Goal: Find specific page/section: Find specific page/section

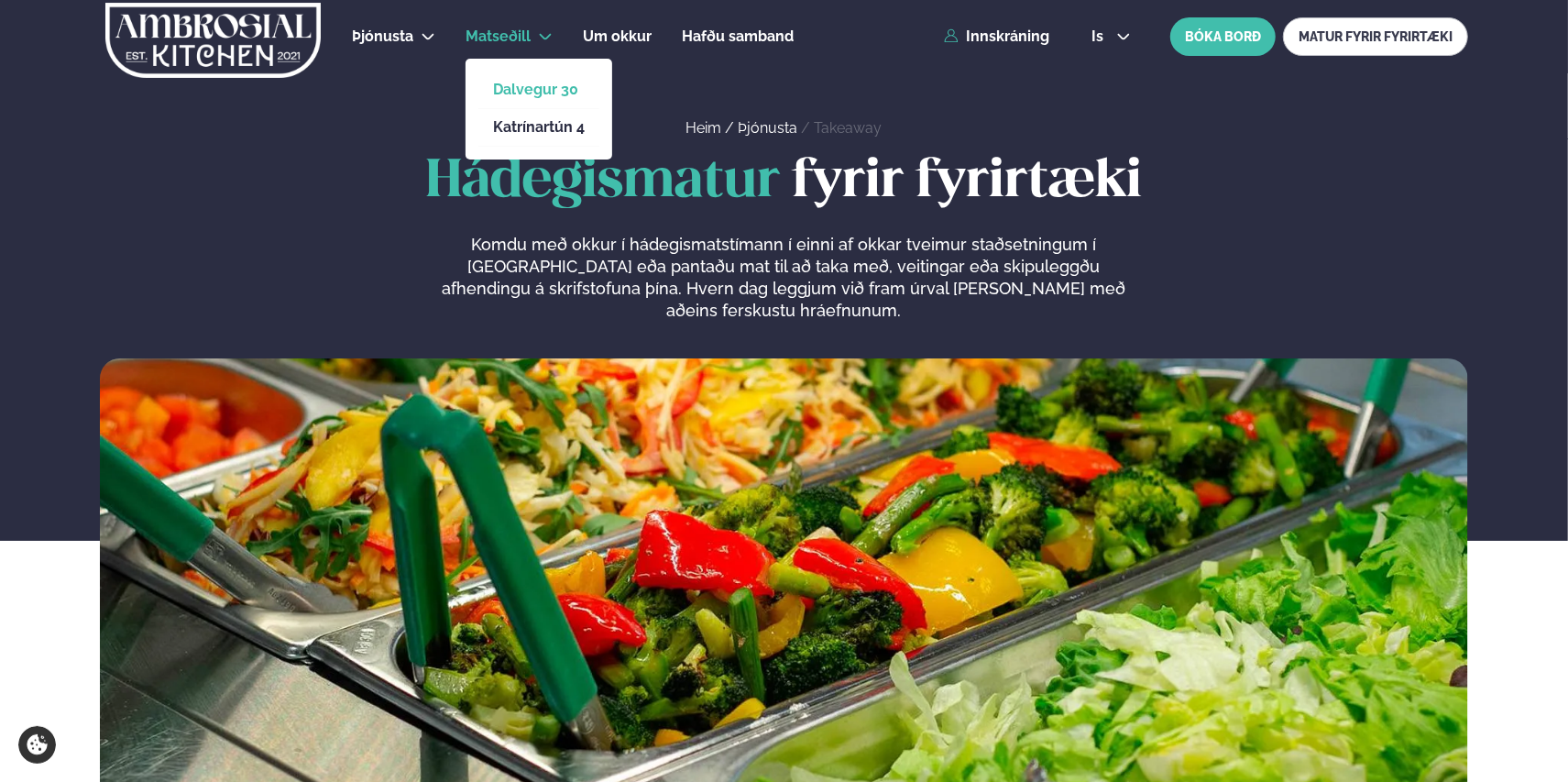
click at [532, 85] on link "Dalvegur 30" at bounding box center [539, 89] width 91 height 15
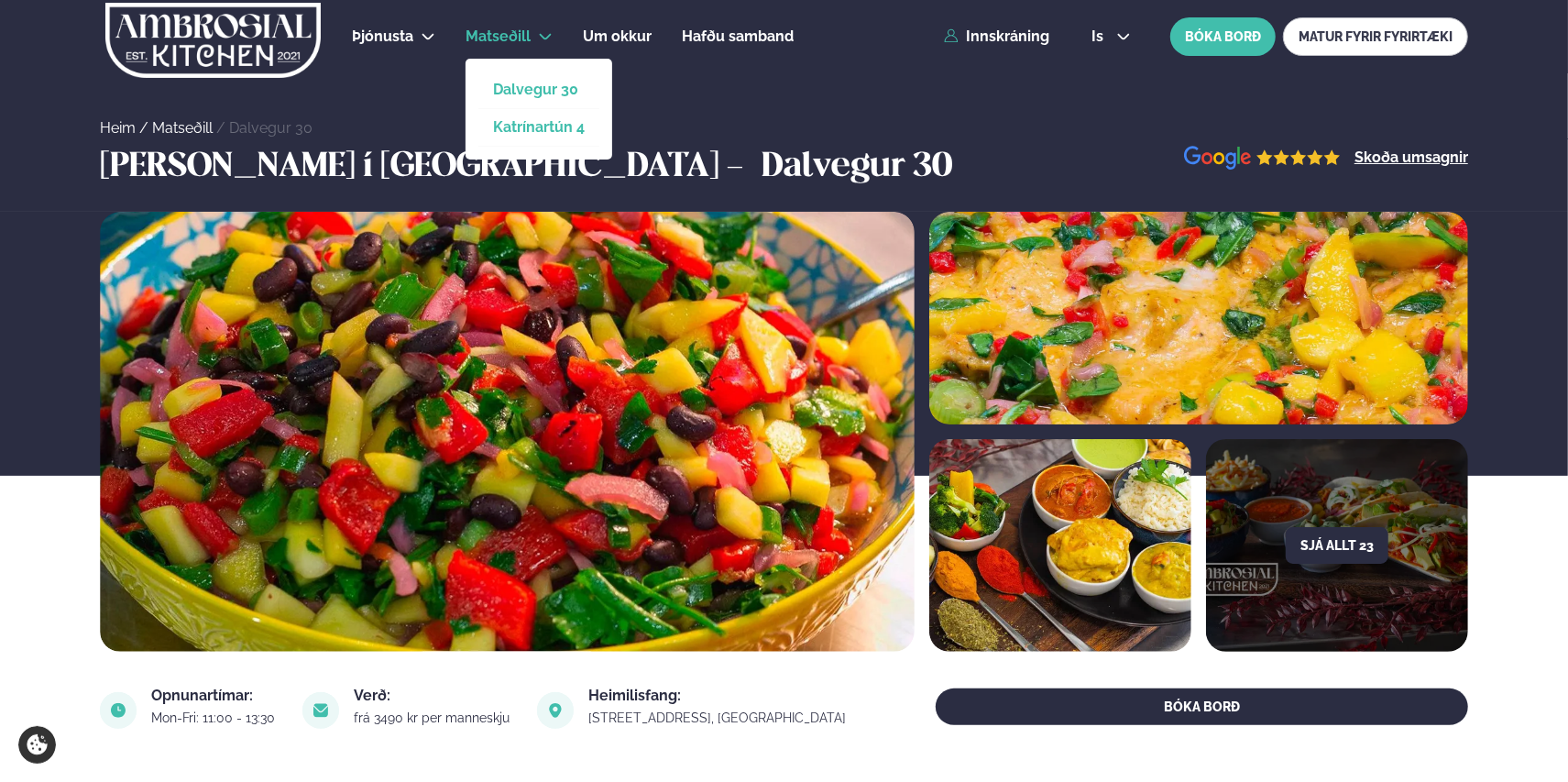
click at [539, 121] on link "Katrínartún 4" at bounding box center [539, 127] width 91 height 15
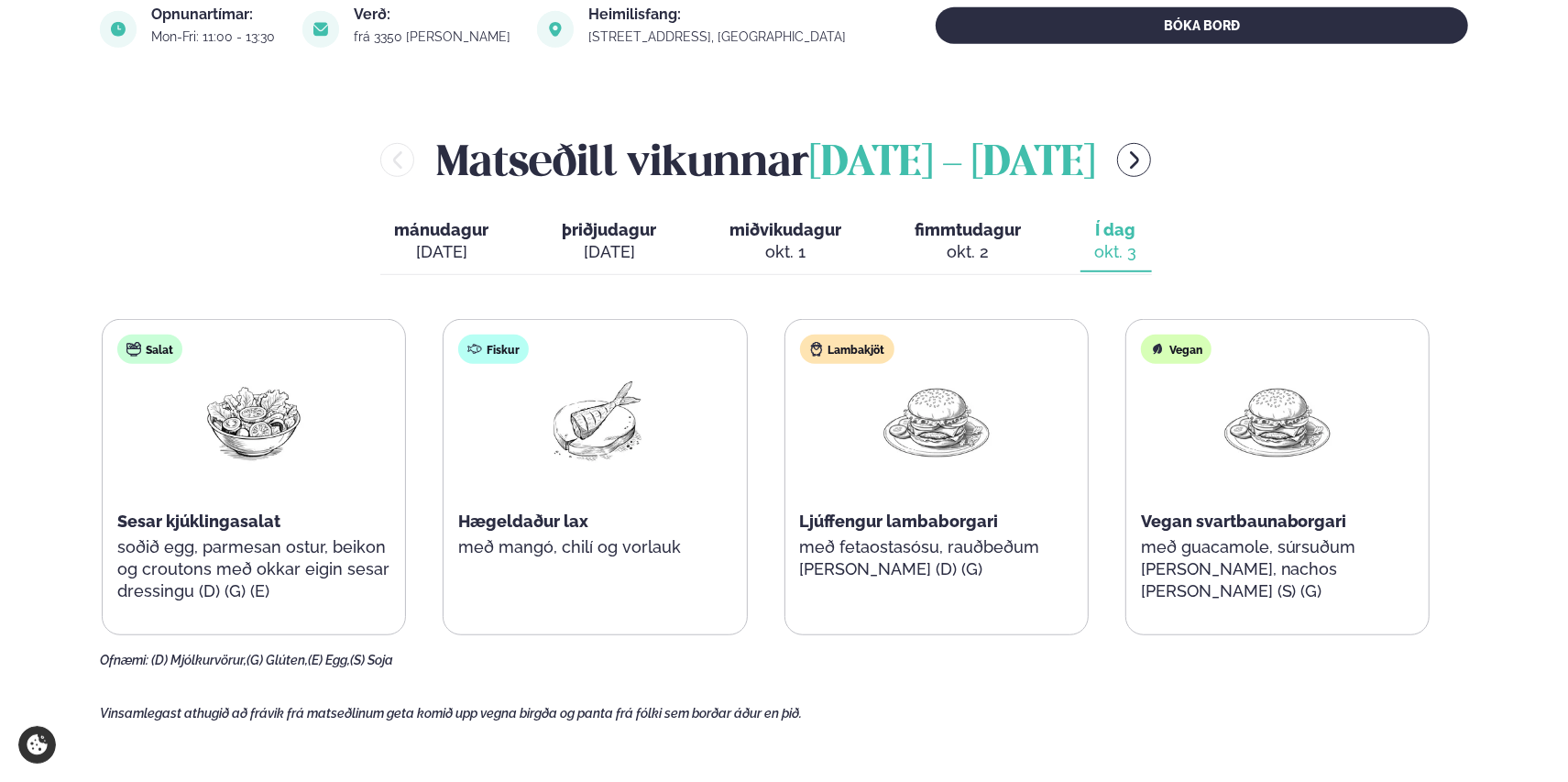
scroll to position [642, 0]
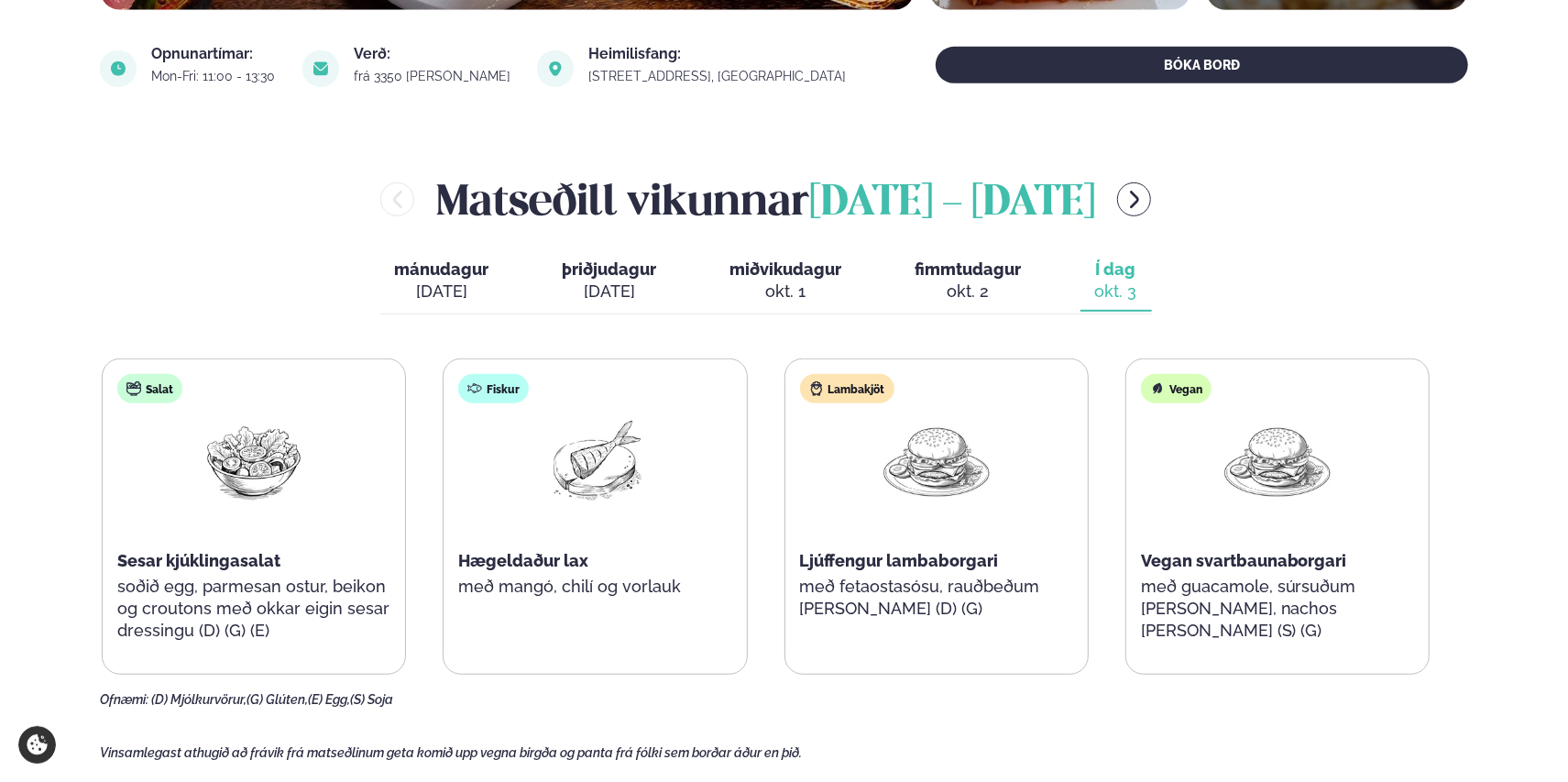
click at [428, 269] on span "mánudagur" at bounding box center [442, 268] width 94 height 19
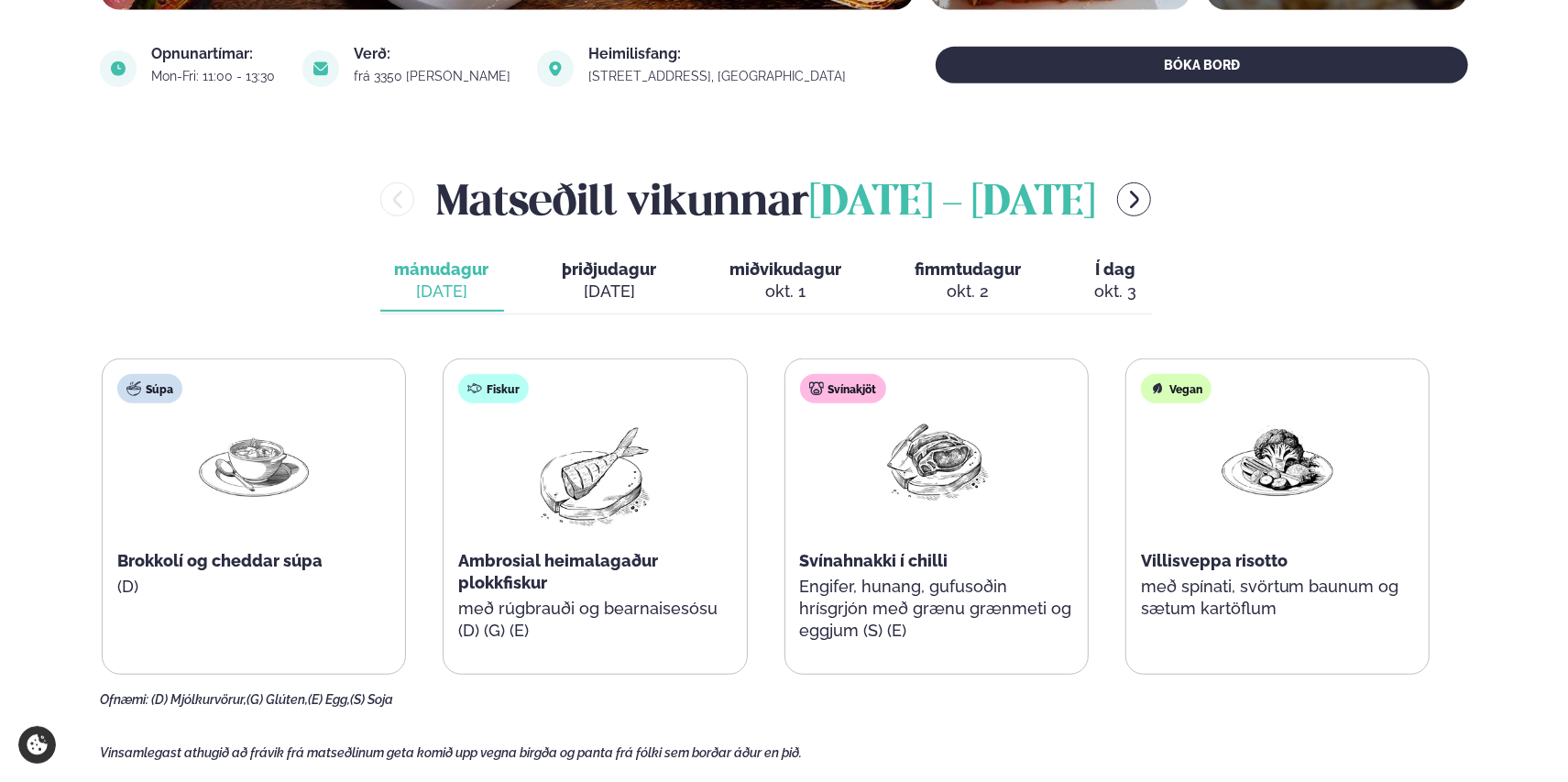
click at [608, 271] on span "þriðjudagur" at bounding box center [609, 268] width 94 height 19
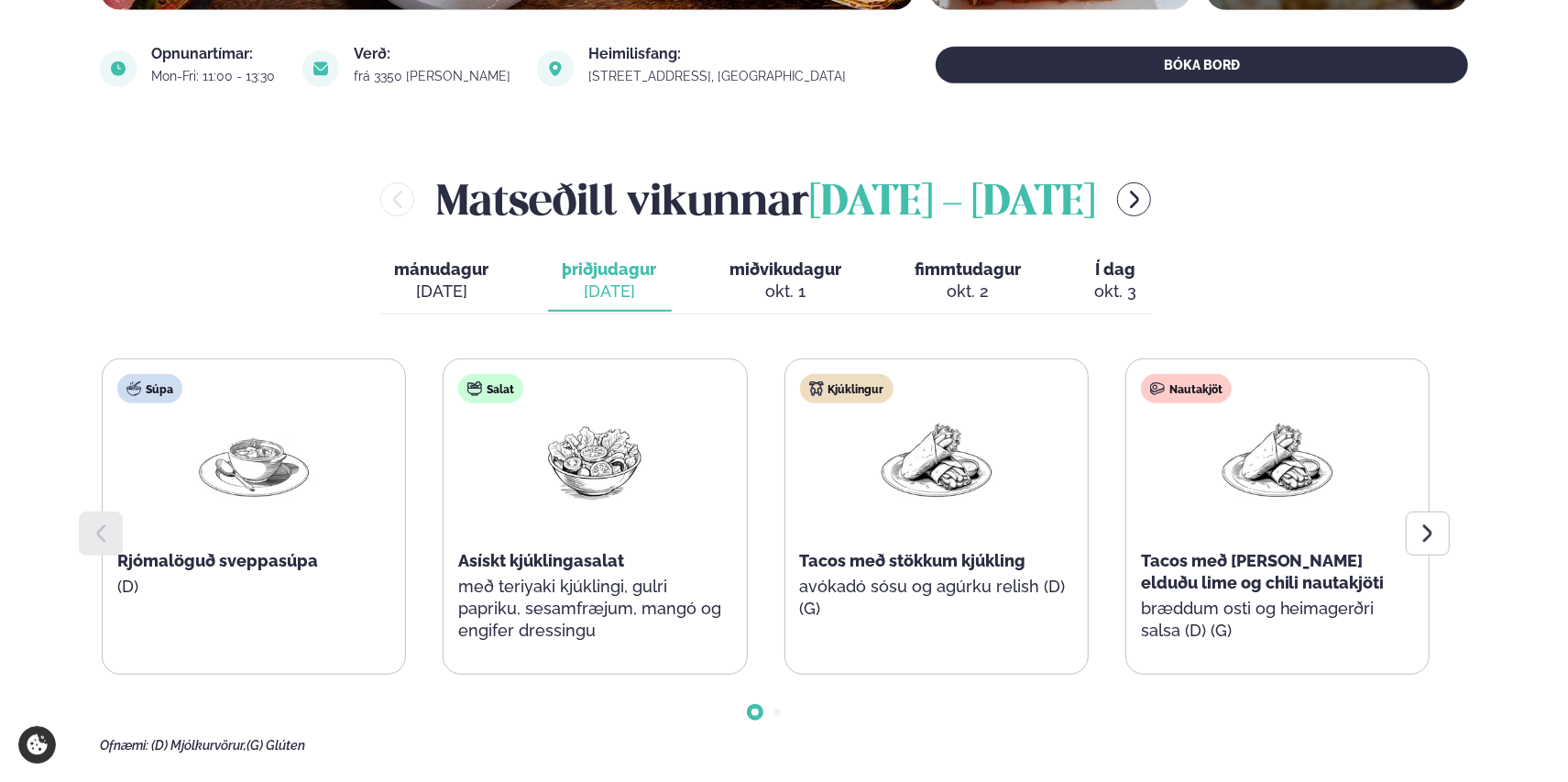
click at [785, 266] on span "miðvikudagur" at bounding box center [786, 268] width 112 height 19
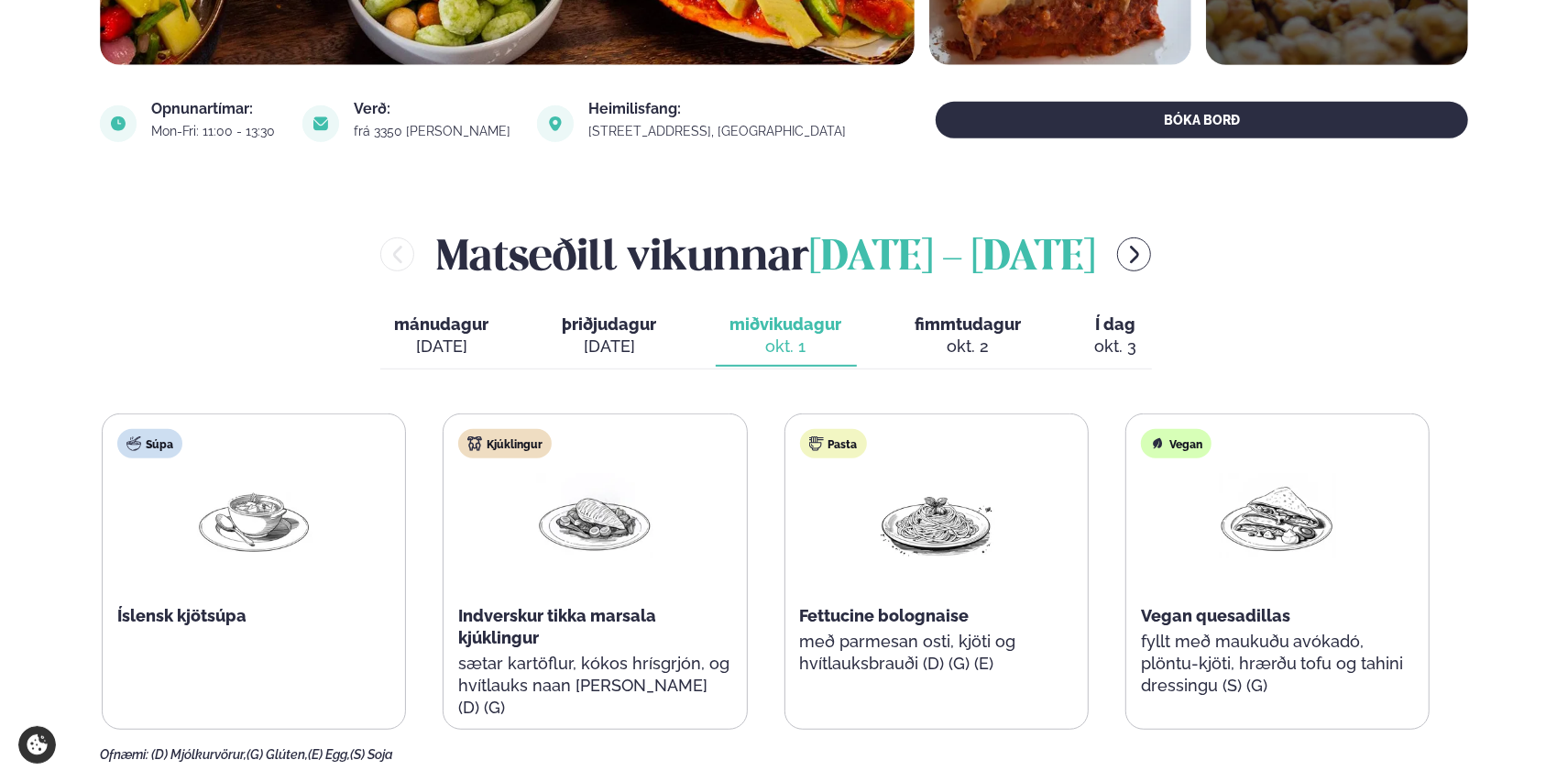
scroll to position [549, 0]
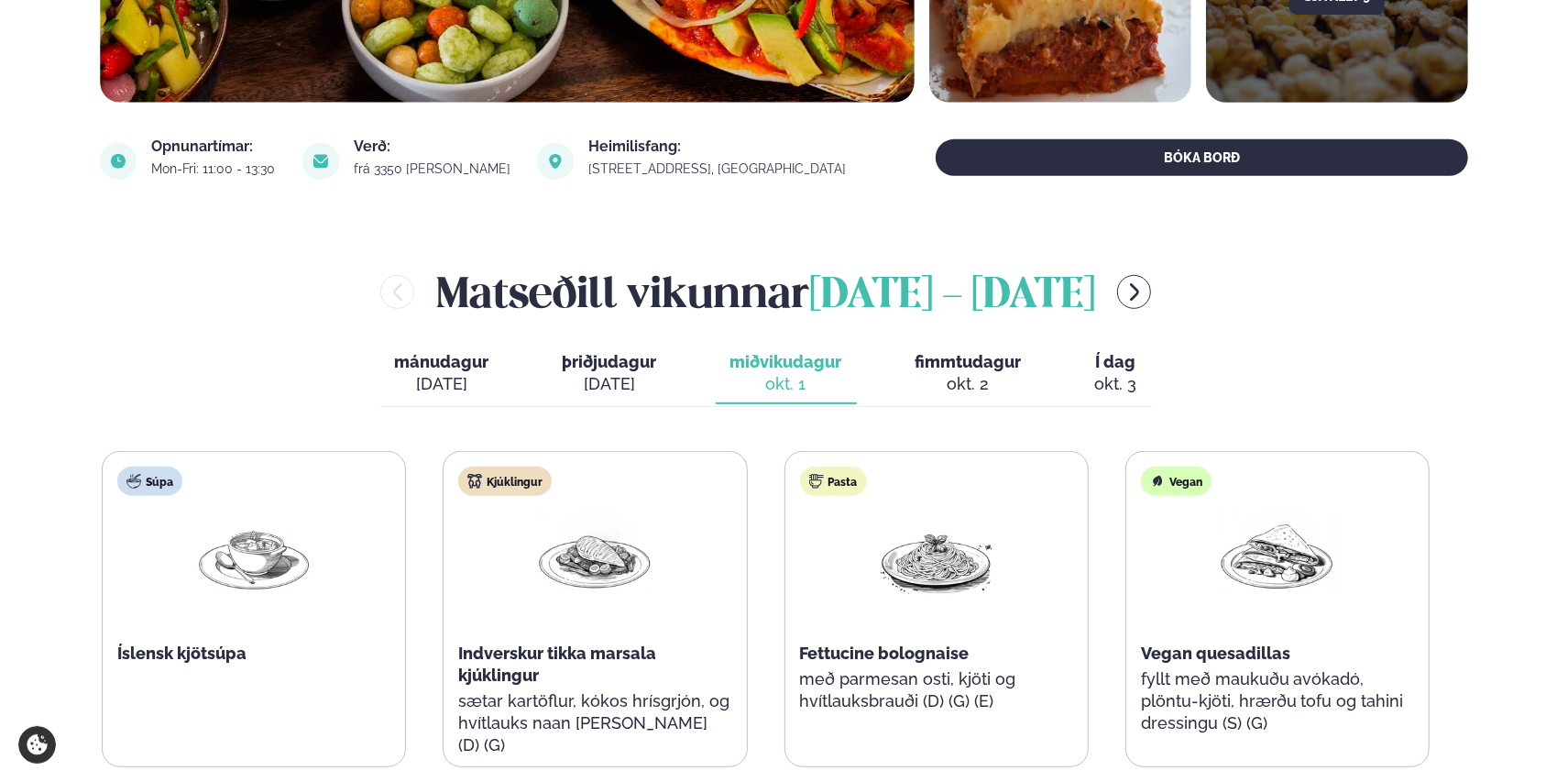
drag, startPoint x: 411, startPoint y: 364, endPoint x: 419, endPoint y: 372, distance: 11.3
click at [412, 364] on span "mánudagur" at bounding box center [442, 361] width 94 height 19
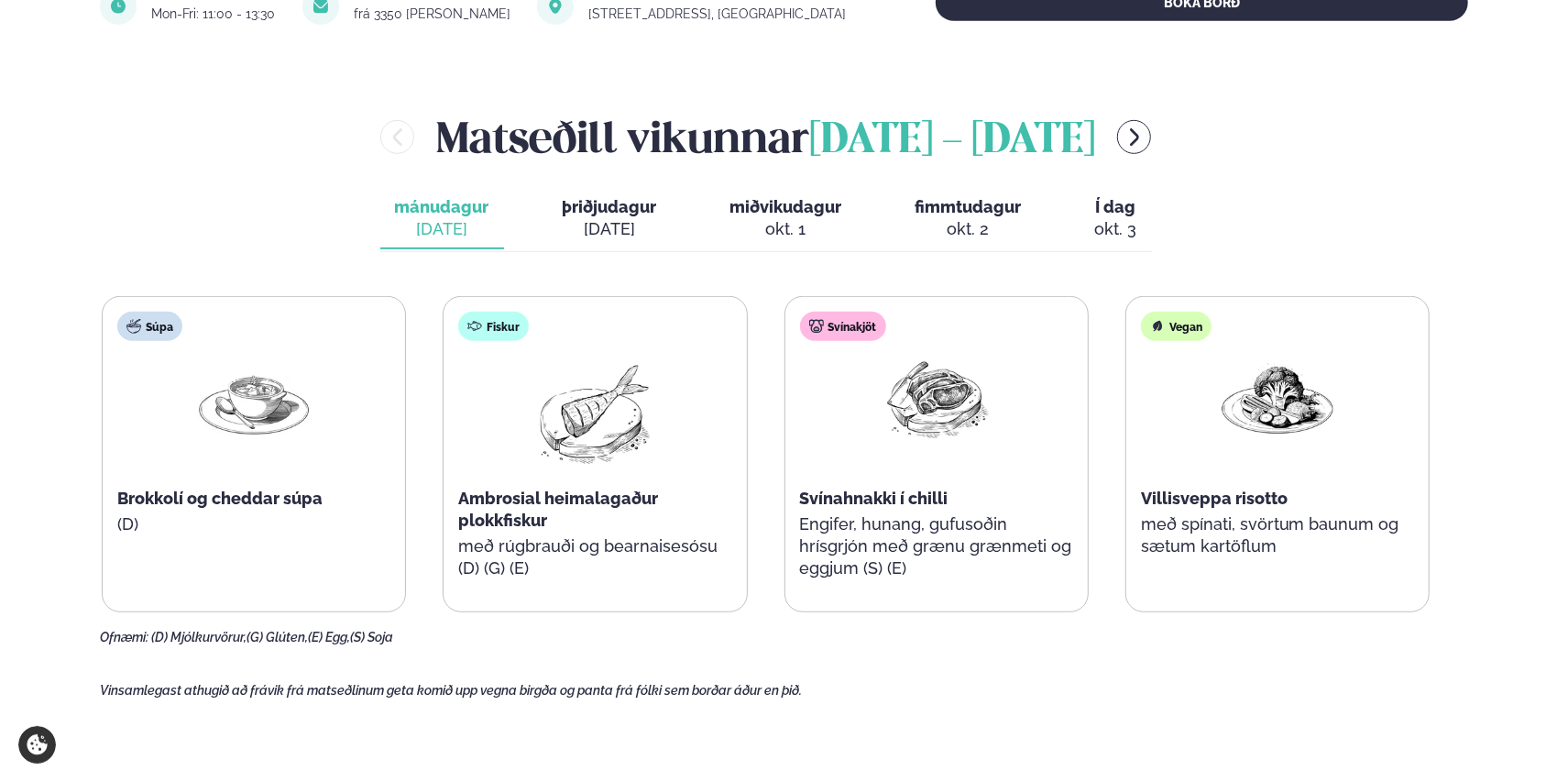
scroll to position [732, 0]
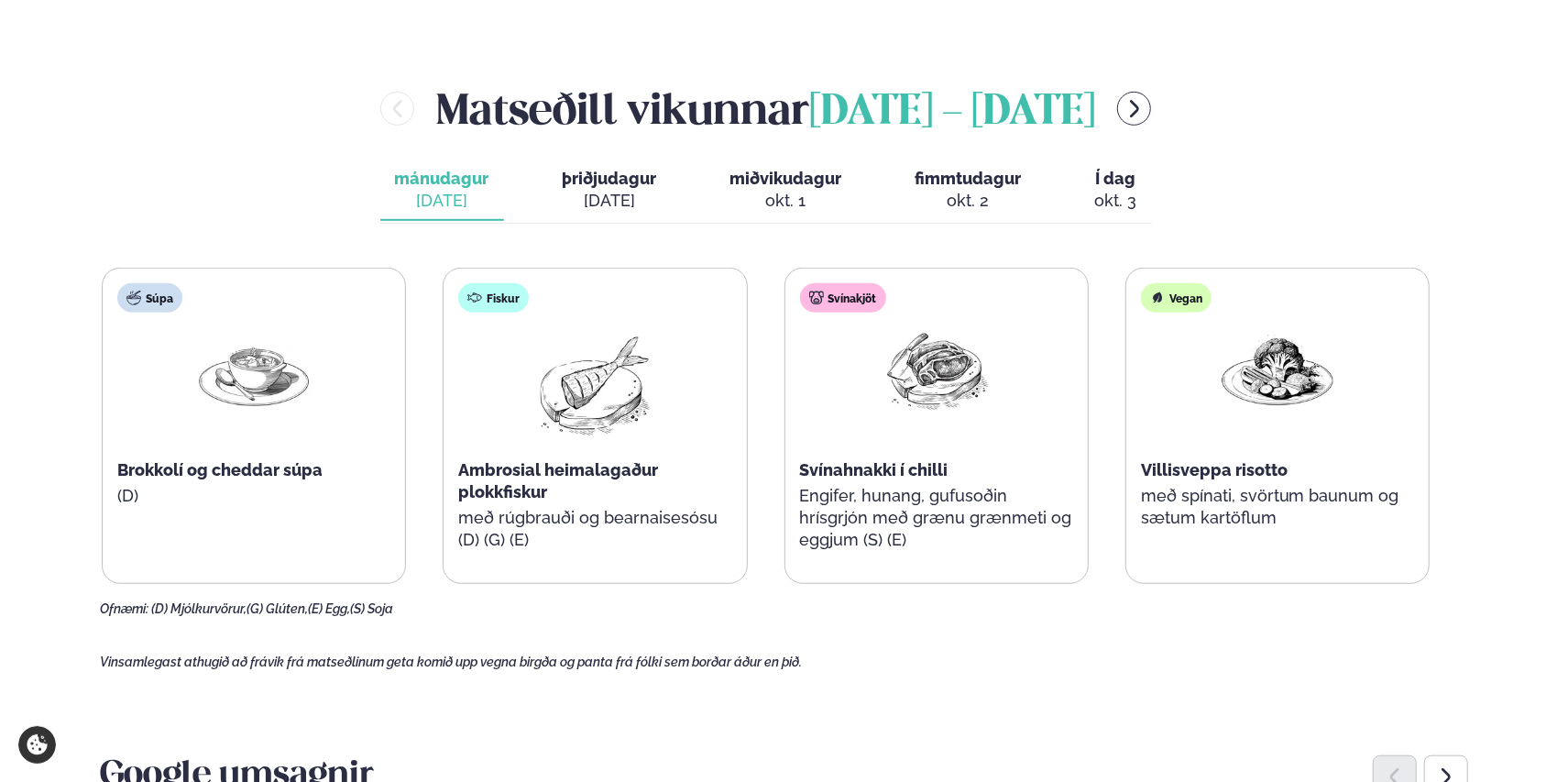
click at [613, 185] on span "þriðjudagur" at bounding box center [609, 178] width 94 height 19
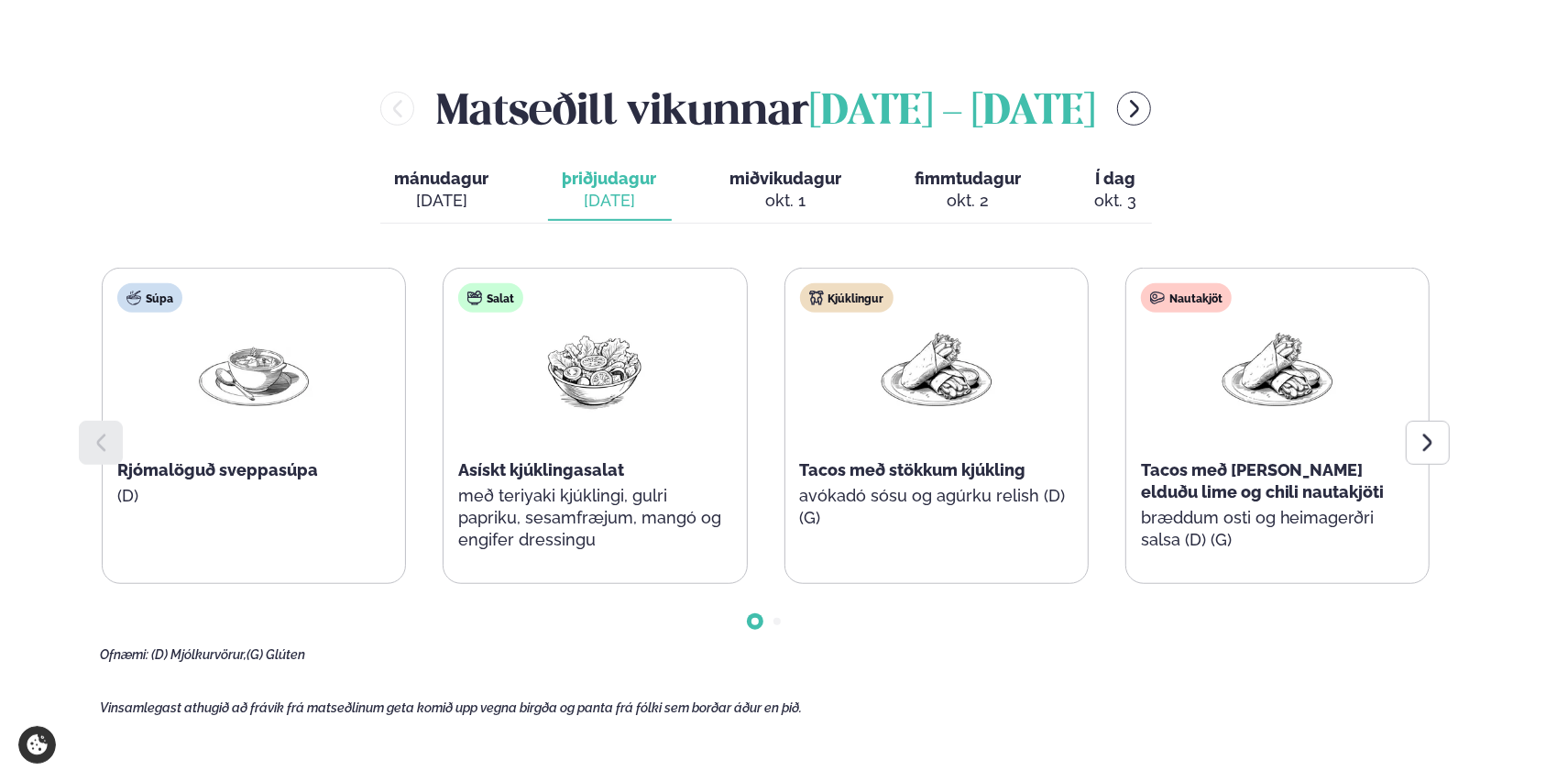
click at [787, 180] on span "miðvikudagur" at bounding box center [786, 178] width 112 height 19
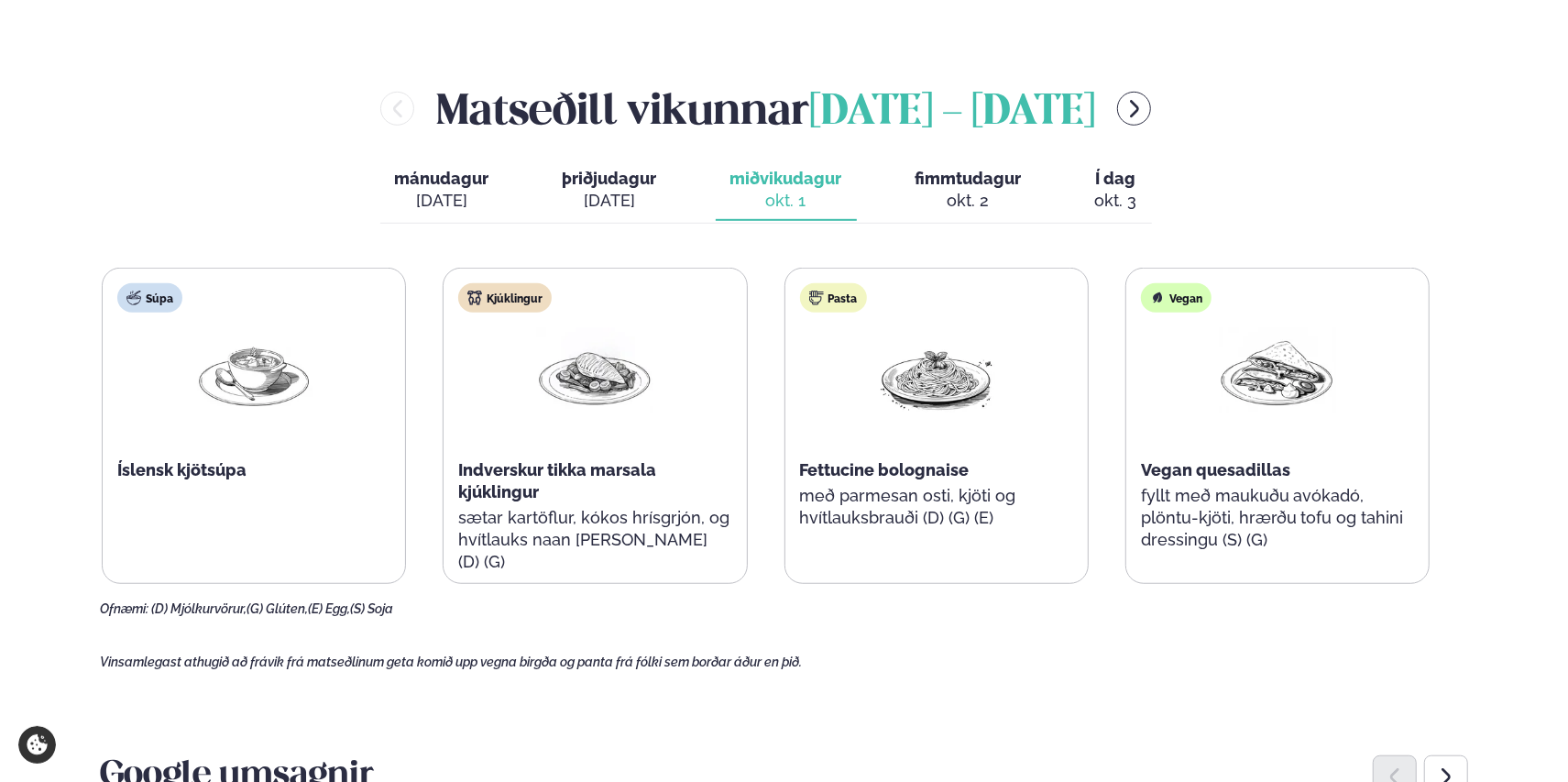
click at [958, 181] on span "fimmtudagur" at bounding box center [968, 178] width 106 height 19
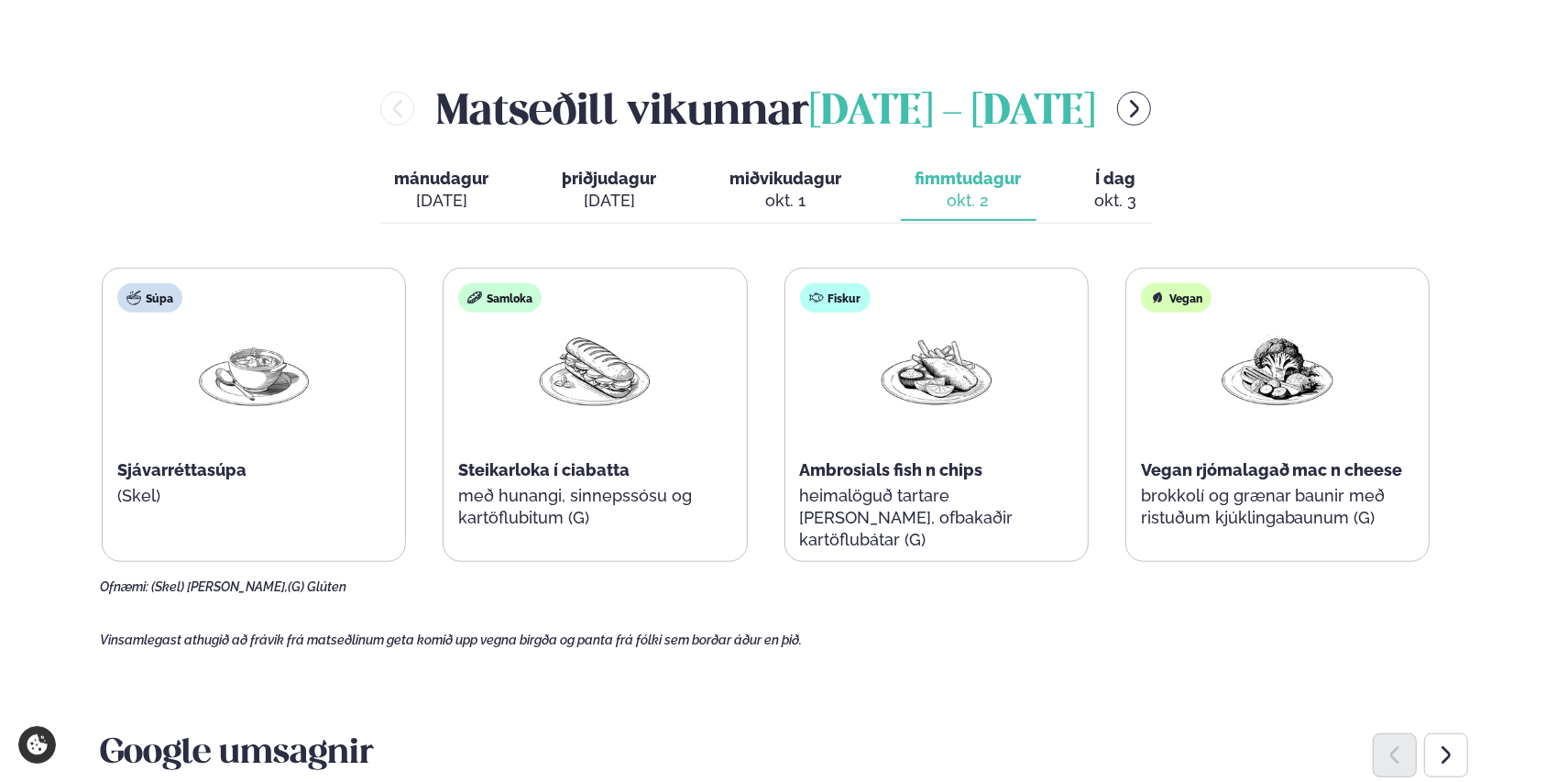
click at [1112, 182] on span "Í dag" at bounding box center [1116, 179] width 42 height 22
